Goal: Task Accomplishment & Management: Manage account settings

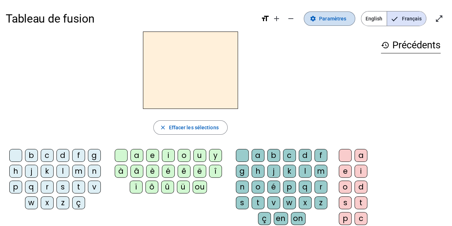
click at [344, 13] on span at bounding box center [329, 18] width 51 height 17
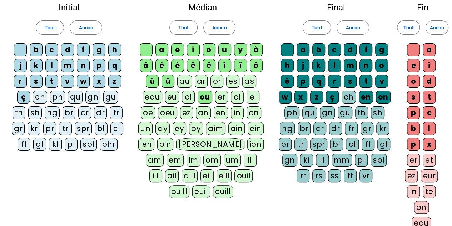
scroll to position [43, 0]
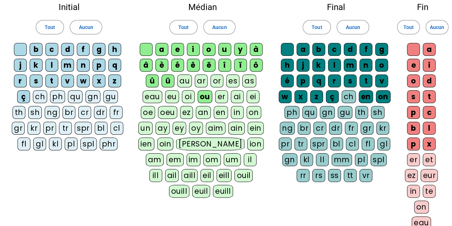
click at [169, 93] on div "eu" at bounding box center [172, 96] width 14 height 13
click at [428, 173] on div "eur" at bounding box center [429, 175] width 17 height 13
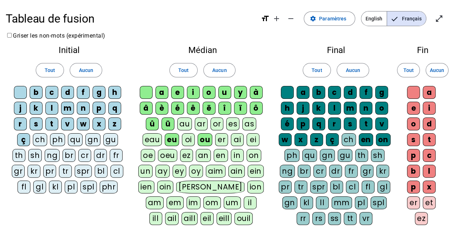
scroll to position [156, 0]
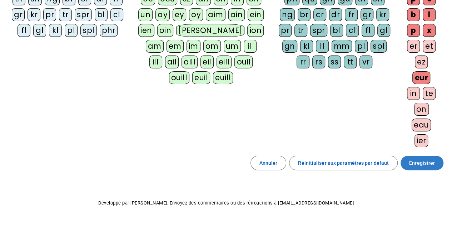
click at [429, 158] on span "Enregistrer" at bounding box center [422, 162] width 26 height 9
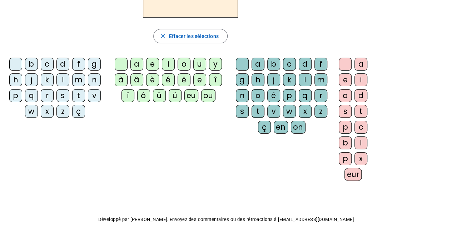
scroll to position [91, 0]
click at [14, 92] on div "p" at bounding box center [15, 95] width 13 height 13
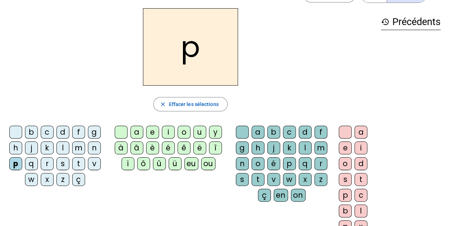
scroll to position [14, 0]
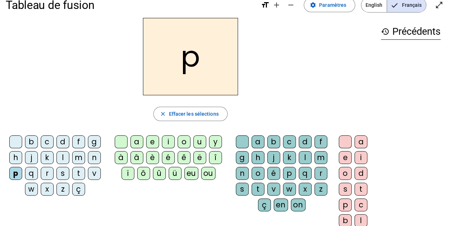
click at [190, 171] on div "eu" at bounding box center [191, 173] width 14 height 13
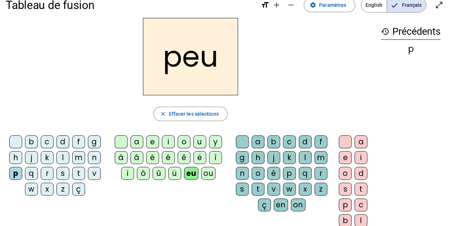
click at [318, 172] on div "r" at bounding box center [321, 173] width 13 height 13
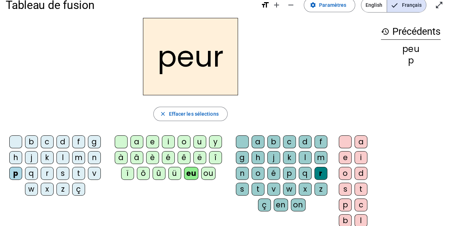
click at [78, 140] on div "f" at bounding box center [78, 141] width 13 height 13
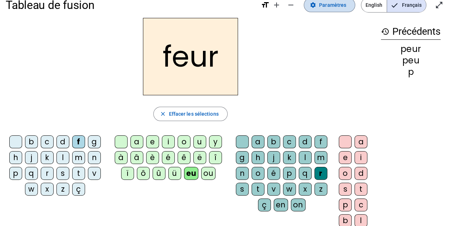
click at [338, 3] on span "Paramètres" at bounding box center [332, 5] width 27 height 9
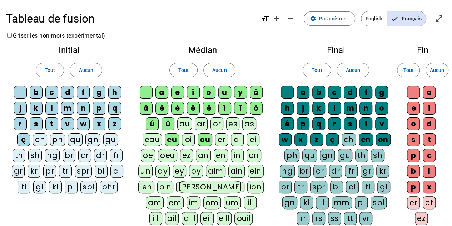
scroll to position [156, 0]
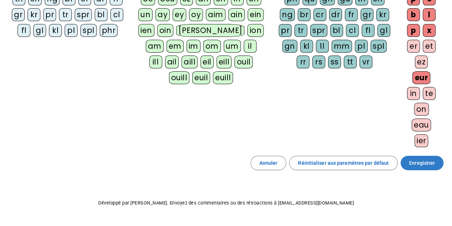
click at [423, 158] on span "Enregistrer" at bounding box center [422, 162] width 26 height 9
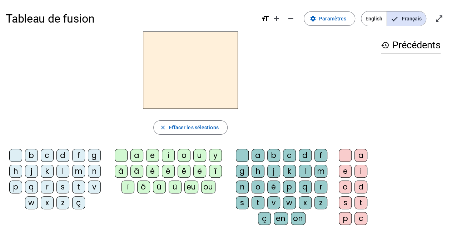
click at [73, 154] on div "f" at bounding box center [78, 155] width 13 height 13
click at [63, 167] on div "l" at bounding box center [62, 170] width 13 height 13
click at [76, 154] on div "f" at bounding box center [78, 155] width 13 height 13
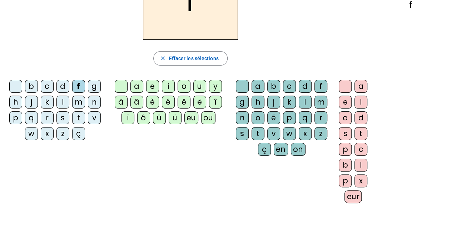
scroll to position [69, 0]
click at [197, 56] on span "Effacer les sélections" at bounding box center [194, 58] width 50 height 9
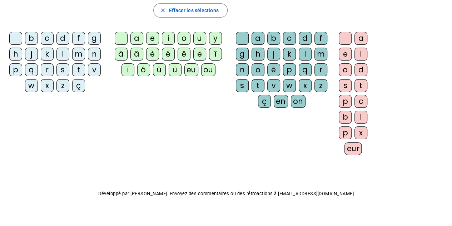
scroll to position [124, 0]
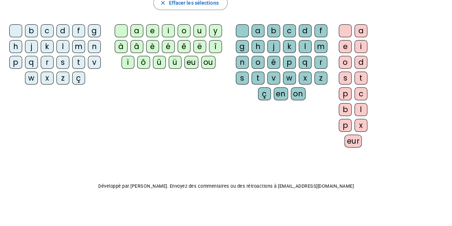
click at [76, 27] on div "f" at bounding box center [78, 30] width 13 height 13
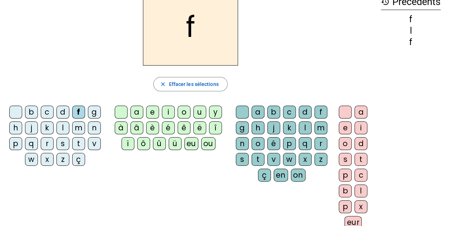
scroll to position [42, 0]
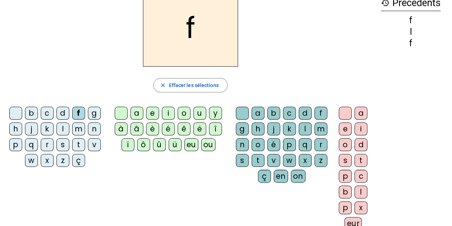
click at [305, 127] on div "l" at bounding box center [305, 128] width 13 height 13
click at [349, 218] on div "eur" at bounding box center [353, 223] width 17 height 13
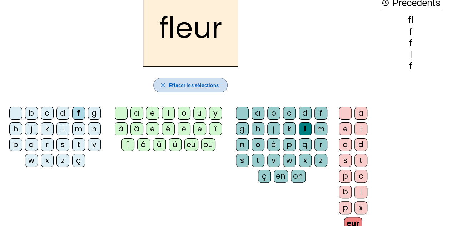
click at [185, 83] on span "Effacer les sélections" at bounding box center [194, 85] width 50 height 9
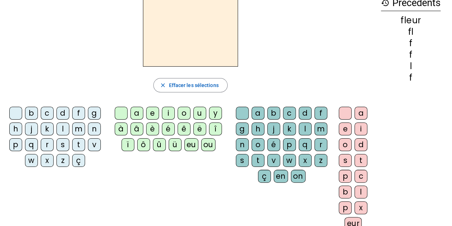
click at [18, 142] on div "p" at bounding box center [15, 144] width 13 height 13
click at [191, 142] on div "eu" at bounding box center [191, 144] width 14 height 13
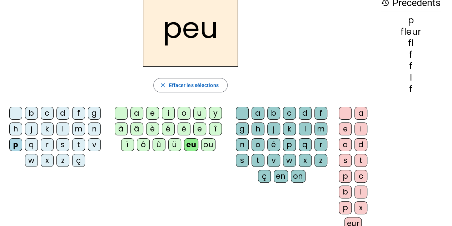
click at [323, 145] on div "r" at bounding box center [321, 144] width 13 height 13
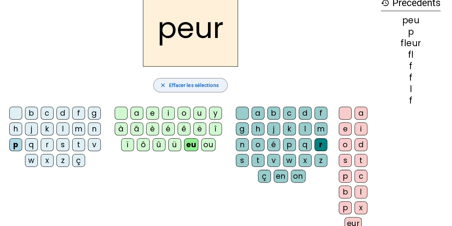
click at [201, 81] on span "Effacer les sélections" at bounding box center [194, 85] width 50 height 9
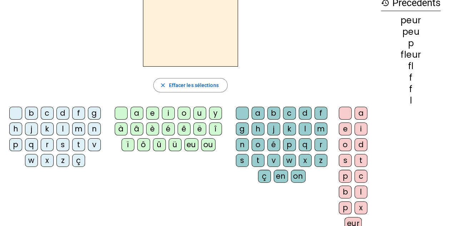
click at [16, 129] on div "h" at bounding box center [15, 128] width 13 height 13
click at [190, 144] on div "eu" at bounding box center [191, 144] width 14 height 13
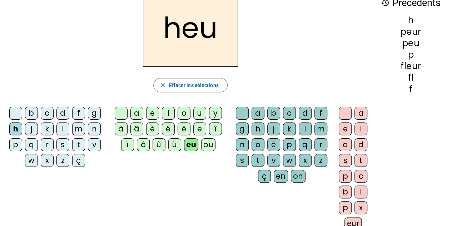
click at [322, 142] on div "r" at bounding box center [321, 144] width 13 height 13
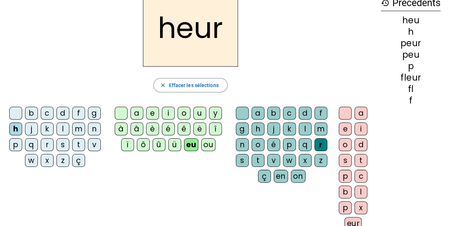
click at [344, 129] on div "e" at bounding box center [345, 128] width 13 height 13
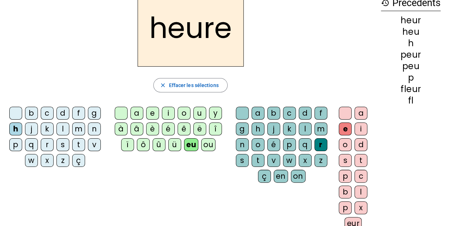
click at [95, 131] on div "n" at bounding box center [94, 128] width 13 height 13
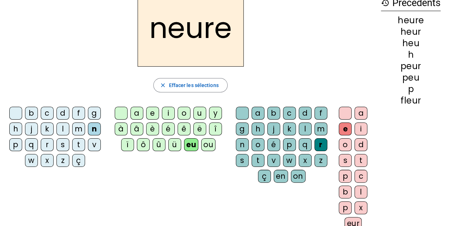
click at [274, 160] on div "v" at bounding box center [273, 160] width 13 height 13
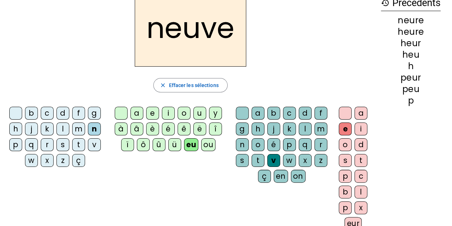
click at [317, 109] on div "f" at bounding box center [321, 113] width 13 height 13
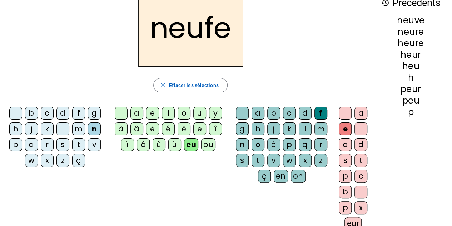
click at [347, 111] on div at bounding box center [345, 113] width 13 height 13
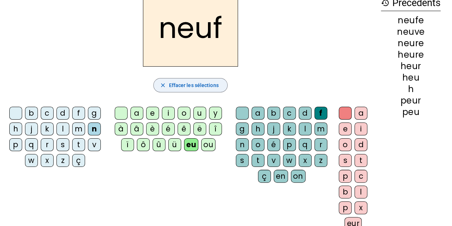
click at [189, 84] on span "Effacer les sélections" at bounding box center [194, 85] width 50 height 9
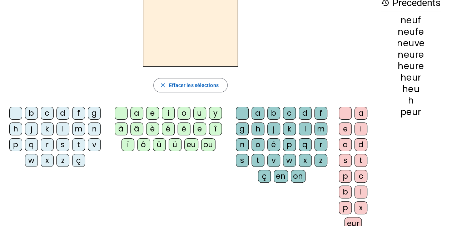
scroll to position [0, 0]
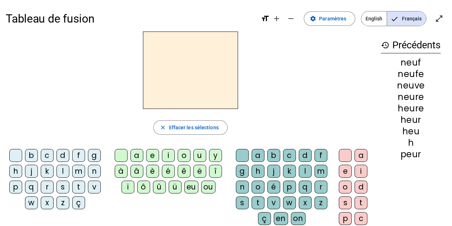
click at [383, 43] on mat-icon "history" at bounding box center [385, 45] width 9 height 9
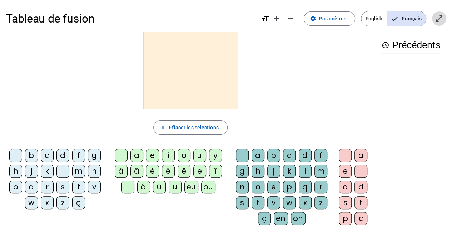
click at [438, 18] on mat-icon "open_in_full" at bounding box center [439, 18] width 9 height 9
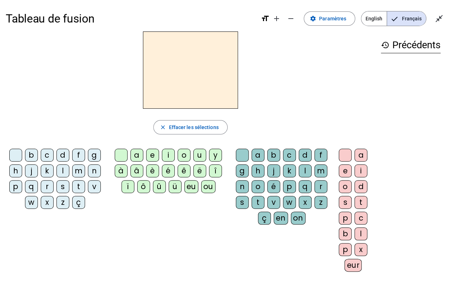
click at [17, 187] on div "p" at bounding box center [15, 186] width 13 height 13
click at [192, 189] on div "eu" at bounding box center [191, 186] width 14 height 13
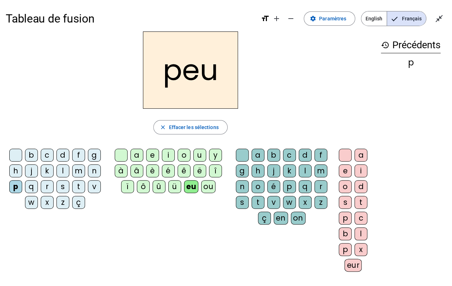
click at [322, 188] on div "r" at bounding box center [321, 186] width 13 height 13
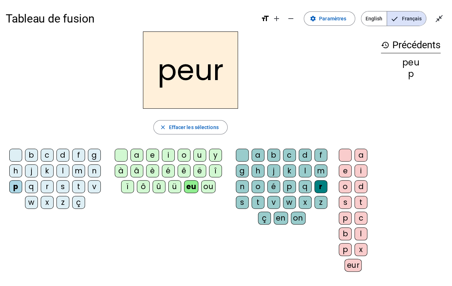
click at [63, 174] on div "l" at bounding box center [62, 170] width 13 height 13
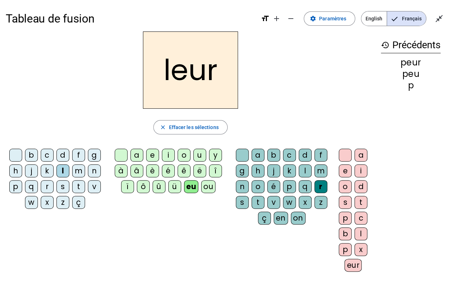
click at [77, 158] on div "f" at bounding box center [78, 155] width 13 height 13
click at [300, 174] on div "l" at bounding box center [305, 170] width 13 height 13
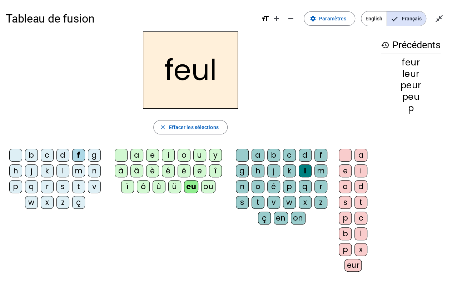
click at [354, 225] on div "eur" at bounding box center [353, 265] width 17 height 13
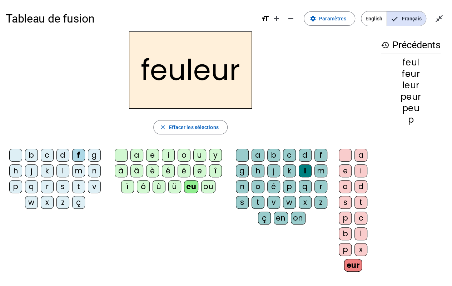
click at [124, 156] on div at bounding box center [121, 155] width 13 height 13
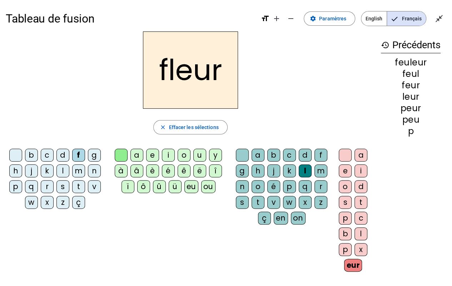
click at [16, 191] on div "p" at bounding box center [15, 186] width 13 height 13
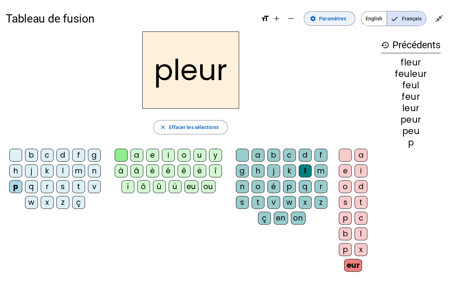
click at [330, 23] on span at bounding box center [329, 18] width 51 height 17
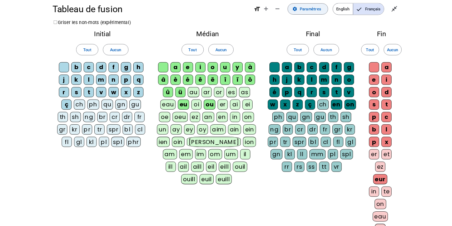
scroll to position [12, 0]
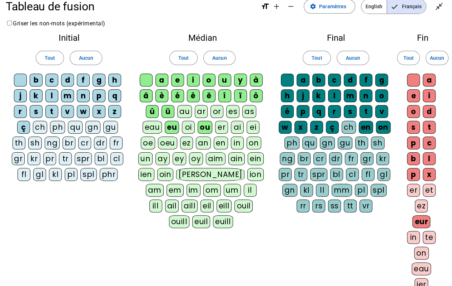
click at [69, 175] on div "pl" at bounding box center [71, 174] width 13 height 13
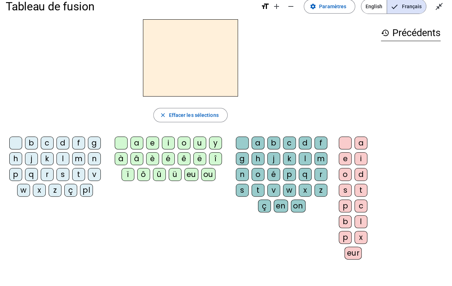
click at [81, 188] on div "pl" at bounding box center [86, 190] width 13 height 13
click at [189, 172] on div "eu" at bounding box center [191, 174] width 14 height 13
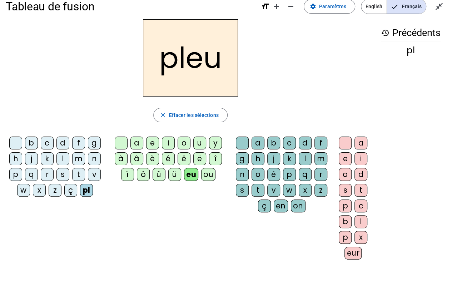
click at [272, 188] on div "v" at bounding box center [273, 190] width 13 height 13
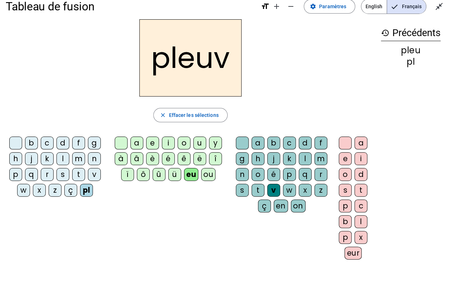
click at [343, 157] on div "e" at bounding box center [345, 158] width 13 height 13
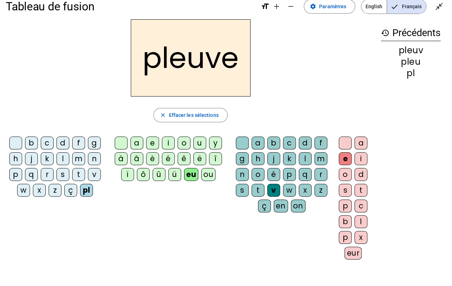
click at [76, 147] on div "f" at bounding box center [78, 143] width 13 height 13
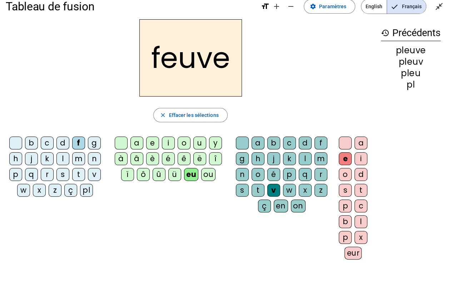
click at [61, 162] on div "l" at bounding box center [62, 158] width 13 height 13
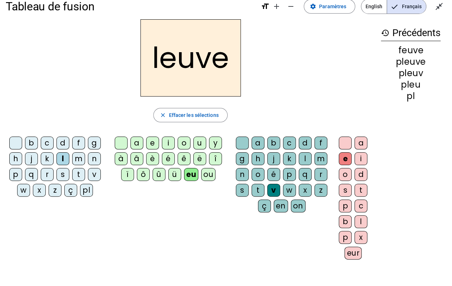
click at [79, 147] on div "f" at bounding box center [78, 143] width 13 height 13
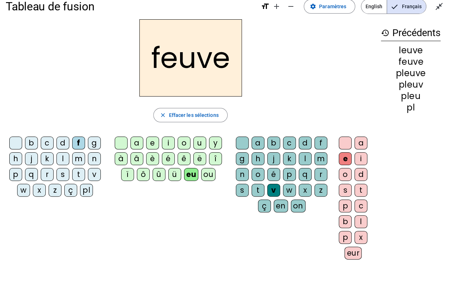
click at [128, 177] on div "ï" at bounding box center [127, 174] width 13 height 13
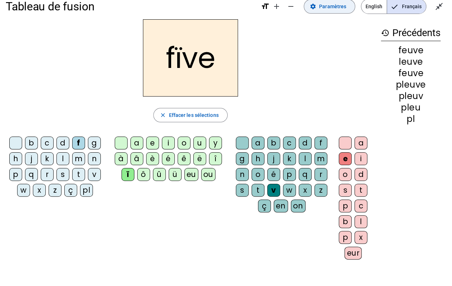
click at [340, 13] on span at bounding box center [329, 6] width 51 height 17
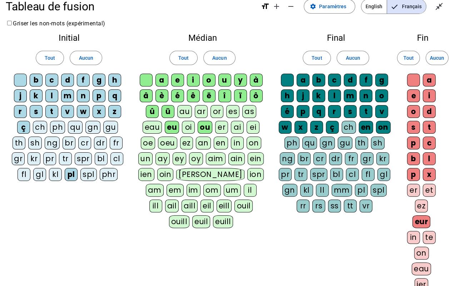
click at [23, 177] on div "fl" at bounding box center [24, 174] width 13 height 13
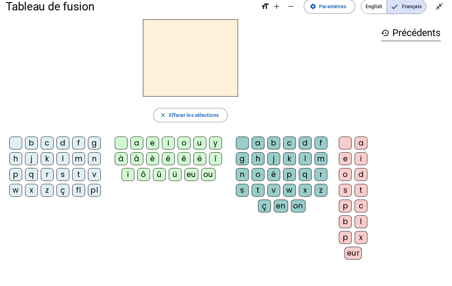
click at [76, 192] on div "fl" at bounding box center [78, 190] width 13 height 13
click at [151, 145] on div "e" at bounding box center [152, 143] width 13 height 13
click at [152, 143] on div "e" at bounding box center [152, 143] width 13 height 13
click at [189, 177] on div "eu" at bounding box center [191, 174] width 14 height 13
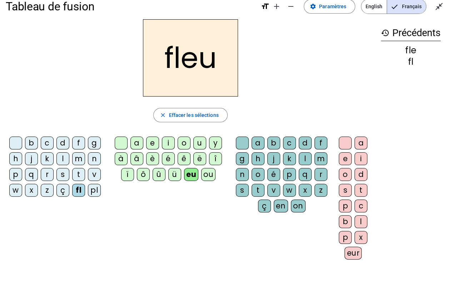
click at [271, 190] on div "v" at bounding box center [273, 190] width 13 height 13
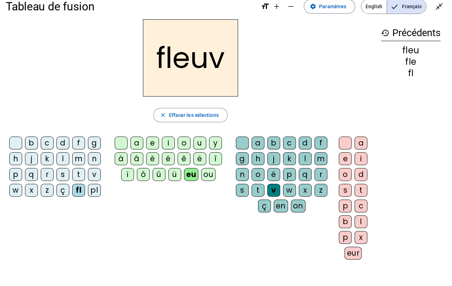
click at [343, 162] on div "e" at bounding box center [345, 158] width 13 height 13
